Goal: Browse casually

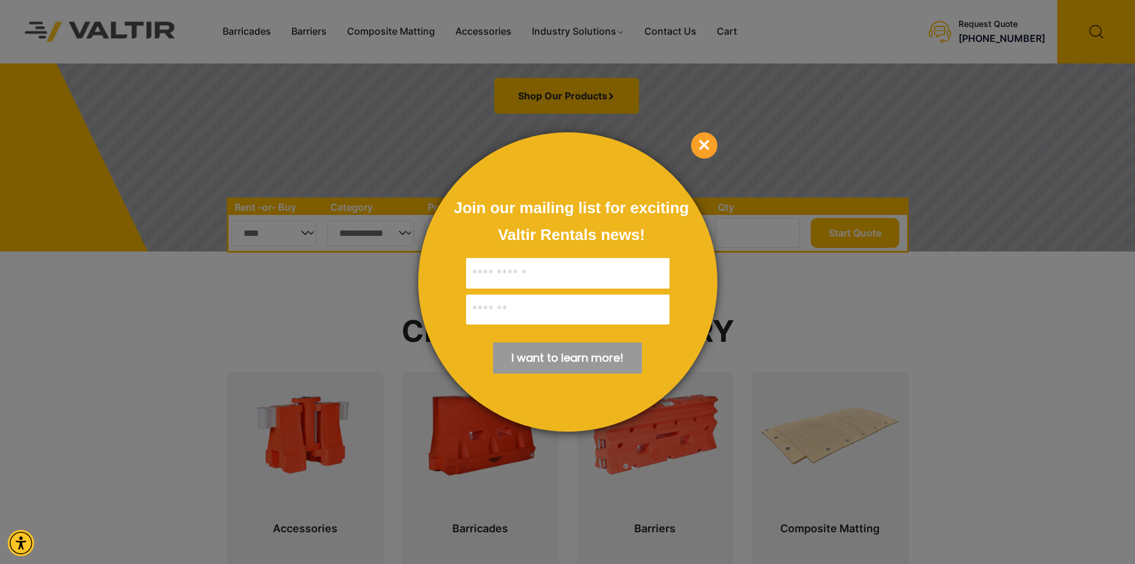
scroll to position [299, 0]
click at [715, 141] on span "×" at bounding box center [704, 145] width 26 height 26
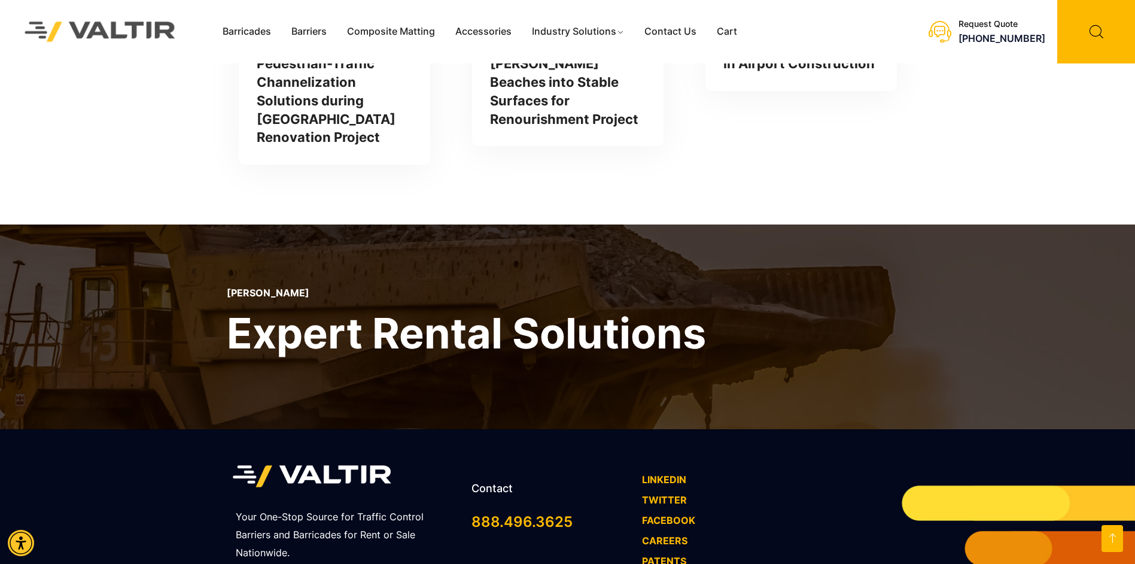
scroll to position [3515, 0]
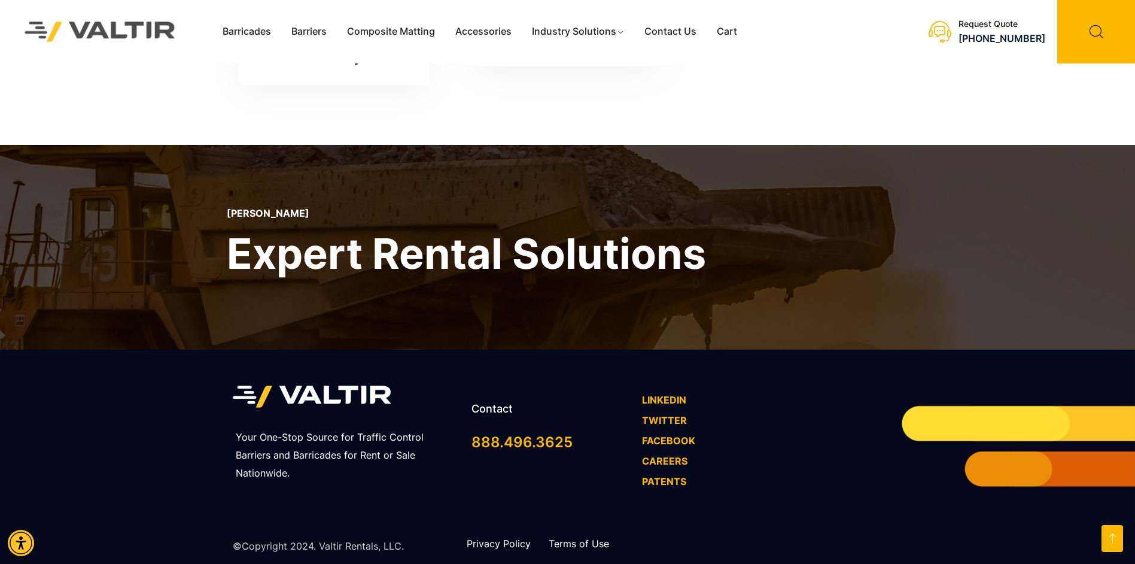
drag, startPoint x: 229, startPoint y: 195, endPoint x: 306, endPoint y: 195, distance: 77.2
click at [306, 208] on p "[PERSON_NAME]" at bounding box center [466, 213] width 479 height 11
copy p "[PERSON_NAME]"
drag, startPoint x: 317, startPoint y: 527, endPoint x: 342, endPoint y: 530, distance: 25.3
click at [342, 537] on p "©Copyright 2024. Valtir Rentals, LLC." at bounding box center [318, 546] width 171 height 18
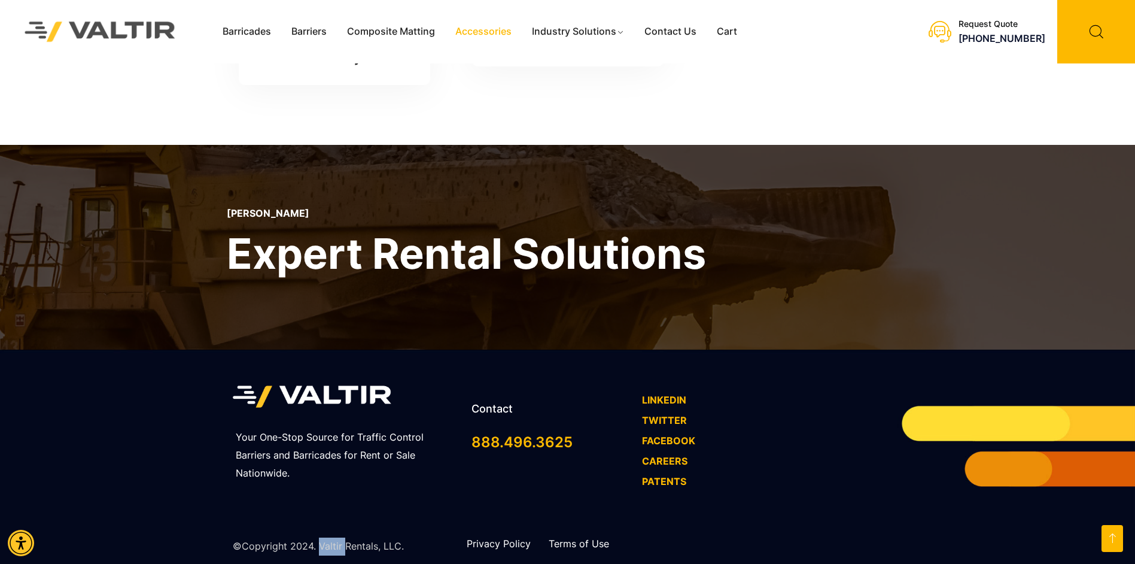
click at [500, 38] on link "Accessories" at bounding box center [483, 32] width 77 height 18
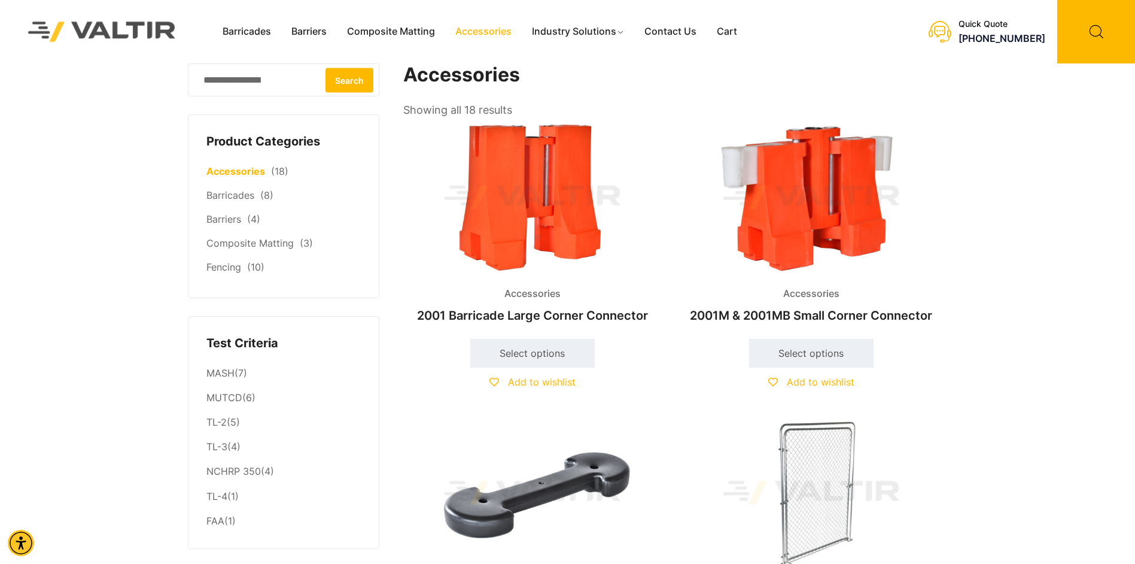
click at [98, 34] on img at bounding box center [102, 31] width 179 height 51
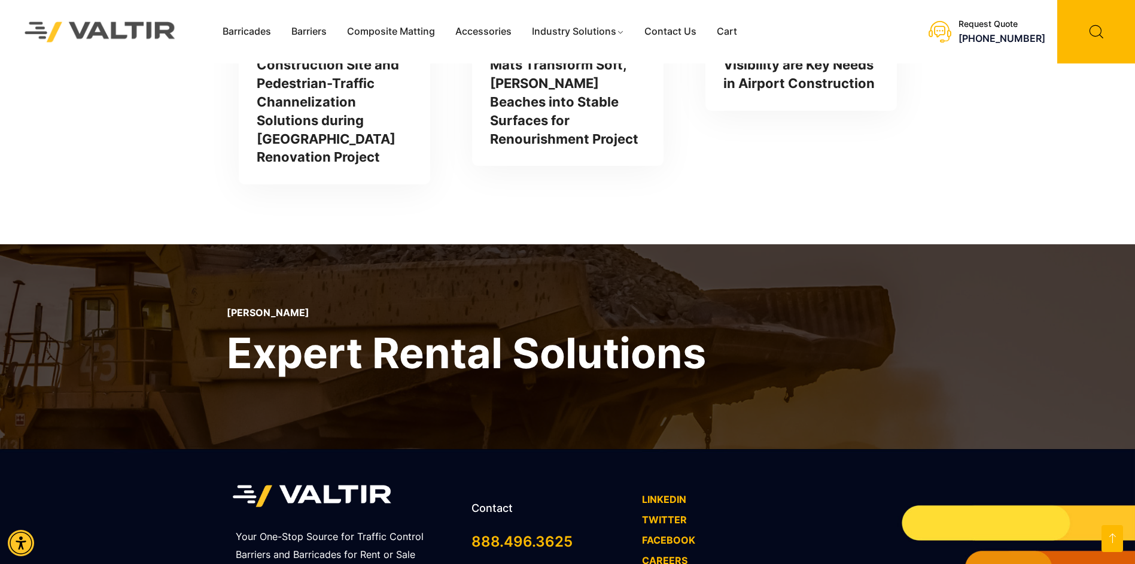
scroll to position [3515, 0]
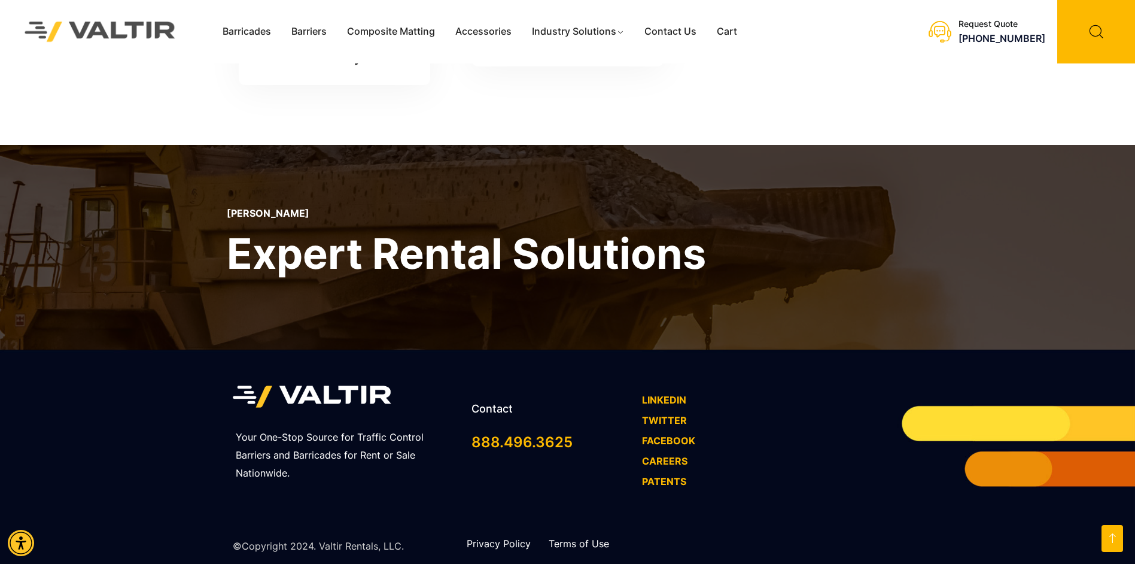
click at [660, 475] on link "PATENTS" at bounding box center [664, 481] width 44 height 12
drag, startPoint x: 315, startPoint y: 527, endPoint x: 378, endPoint y: 527, distance: 62.8
click at [378, 537] on p "©Copyright 2024. Valtir Rentals, LLC." at bounding box center [318, 546] width 171 height 18
drag, startPoint x: 378, startPoint y: 527, endPoint x: 321, endPoint y: 524, distance: 56.3
click at [321, 537] on p "©Copyright 2024. Valtir Rentals, LLC." at bounding box center [318, 546] width 171 height 18
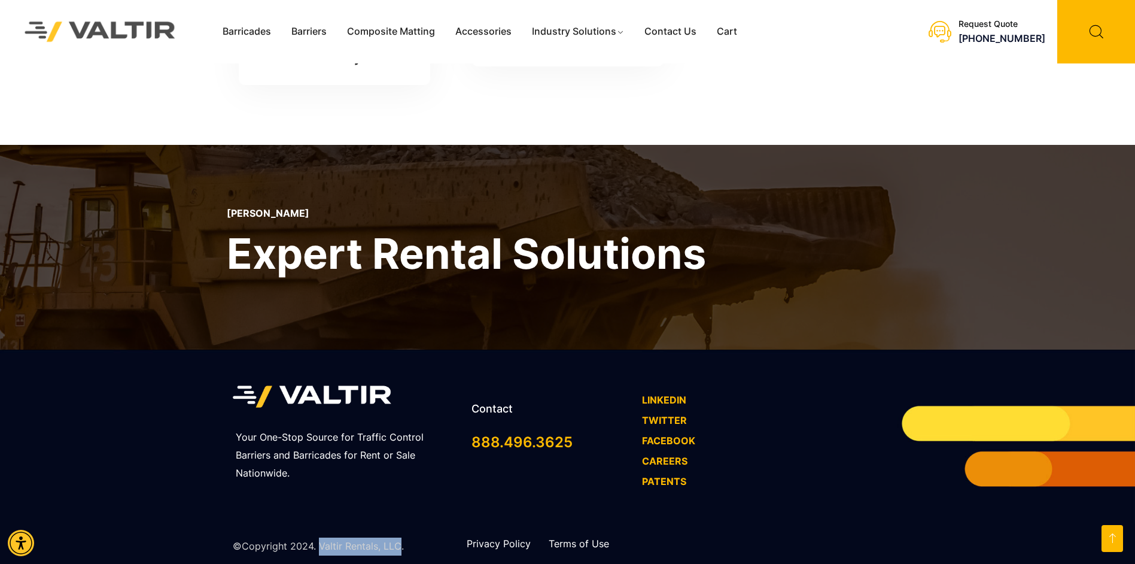
drag, startPoint x: 319, startPoint y: 528, endPoint x: 397, endPoint y: 526, distance: 78.4
click at [397, 537] on p "©Copyright 2024. Valtir Rentals, LLC." at bounding box center [318, 546] width 171 height 18
copy p "Valtir Rentals, LLC"
click at [415, 532] on div "©Copyright 2024. Valtir Rentals, LLC." at bounding box center [339, 546] width 225 height 34
copy p "Valtir Rentals, LLC."
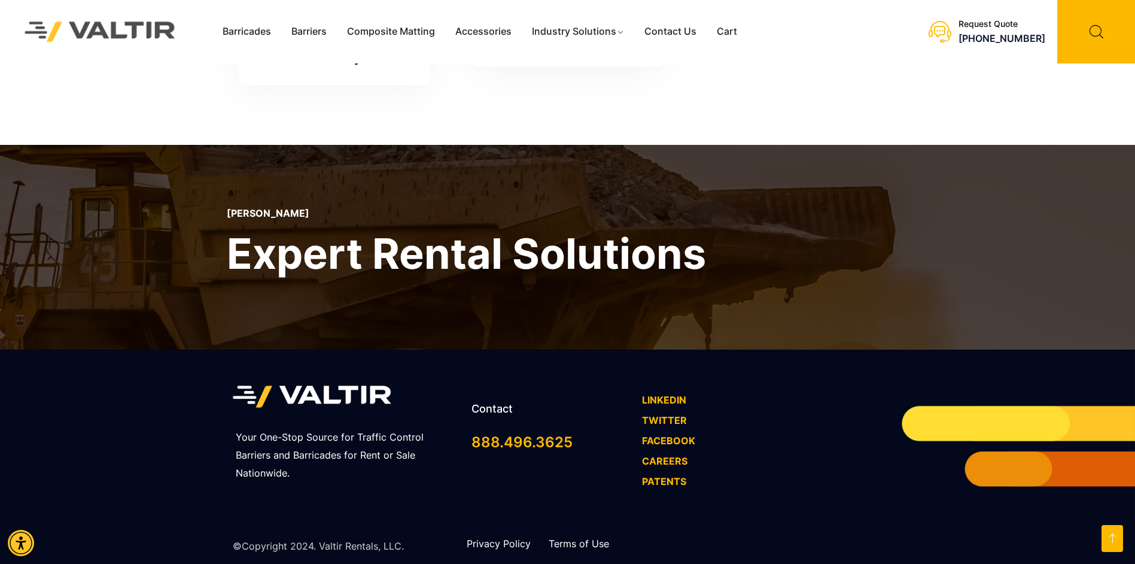
click at [570, 323] on div "VALTIR RENTALS Expert Rental Solutions" at bounding box center [567, 247] width 1135 height 205
click at [159, 22] on img at bounding box center [100, 32] width 183 height 52
